Goal: Find specific page/section: Find specific page/section

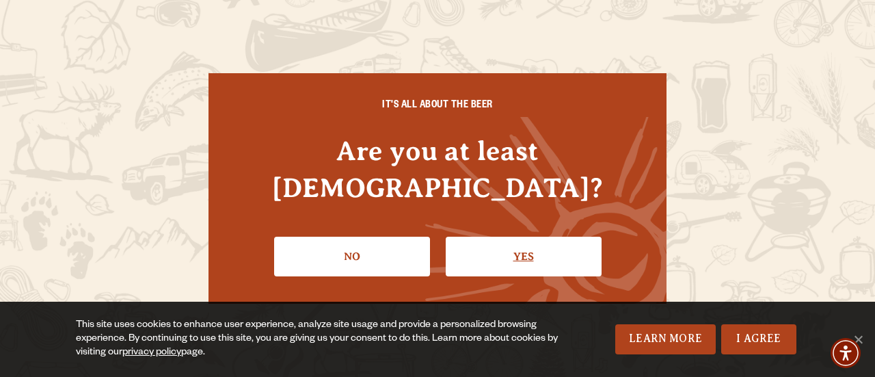
click at [535, 244] on link "Yes" at bounding box center [524, 256] width 156 height 40
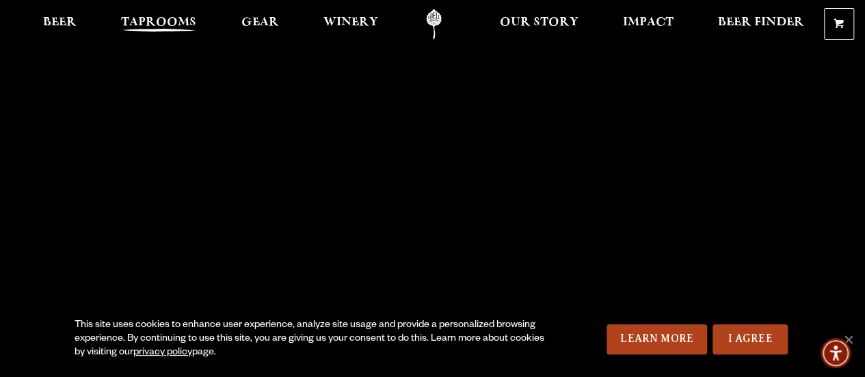
click at [153, 17] on span "Taprooms" at bounding box center [158, 22] width 75 height 11
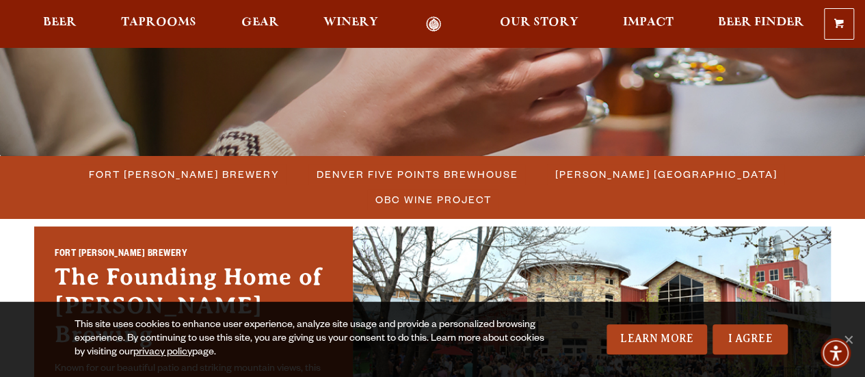
scroll to position [373, 0]
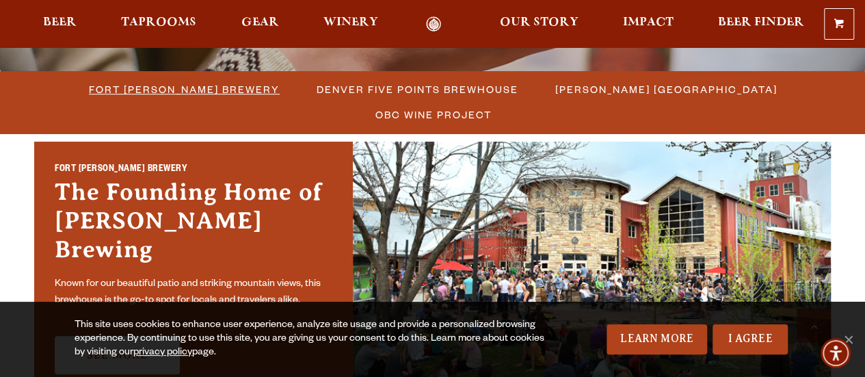
click at [89, 90] on span "Fort [PERSON_NAME] Brewery" at bounding box center [184, 89] width 191 height 20
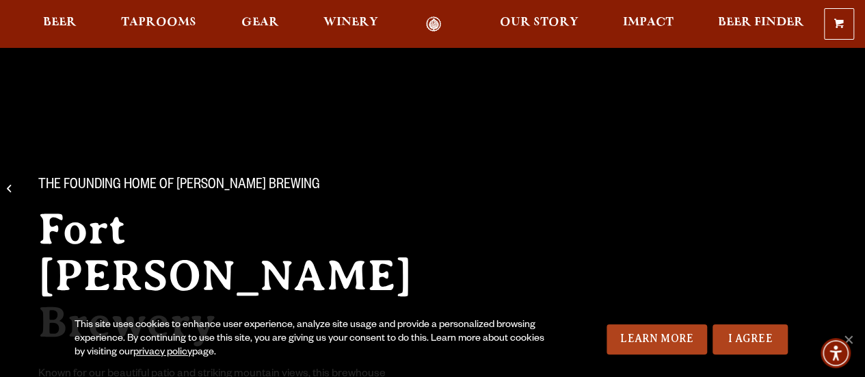
scroll to position [322, 0]
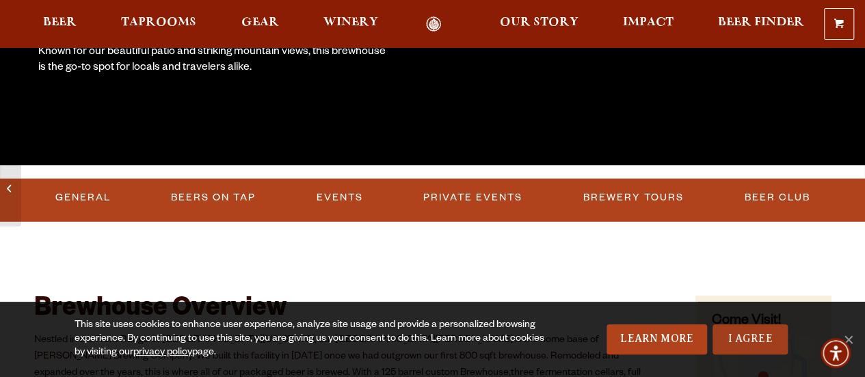
click at [768, 332] on link "I Agree" at bounding box center [749, 339] width 75 height 30
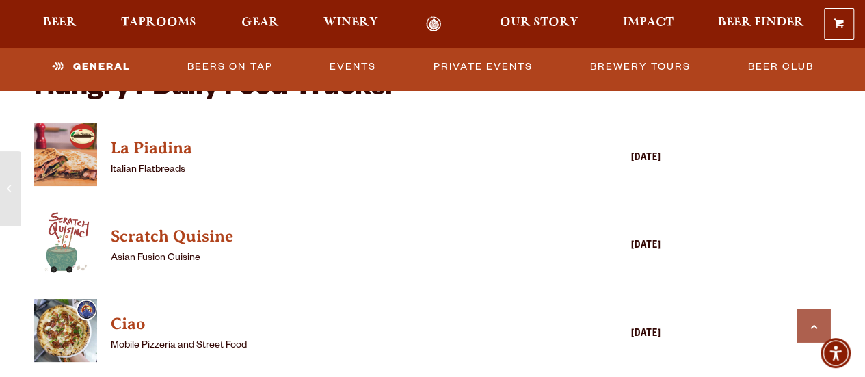
scroll to position [967, 0]
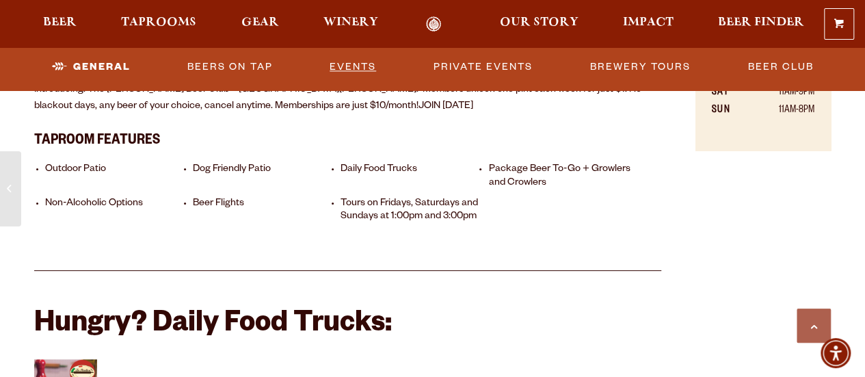
click at [353, 66] on link "Events" at bounding box center [352, 66] width 57 height 31
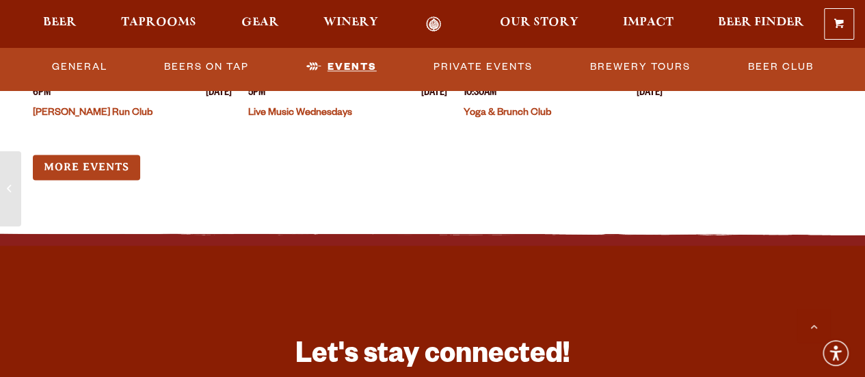
scroll to position [3315, 0]
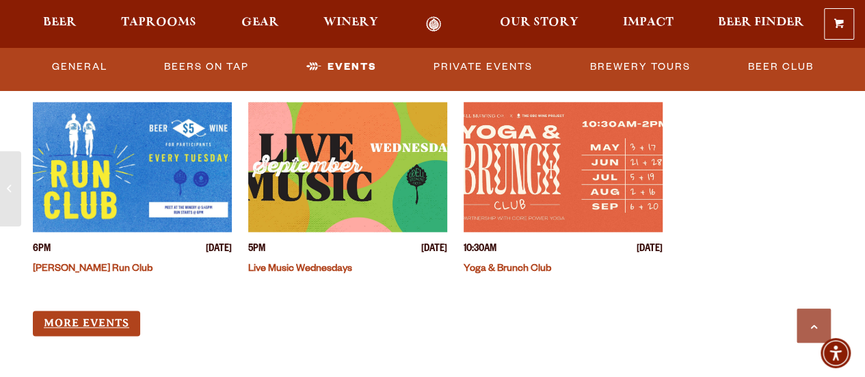
click at [72, 310] on link "More Events" at bounding box center [86, 322] width 107 height 25
